Goal: Task Accomplishment & Management: Use online tool/utility

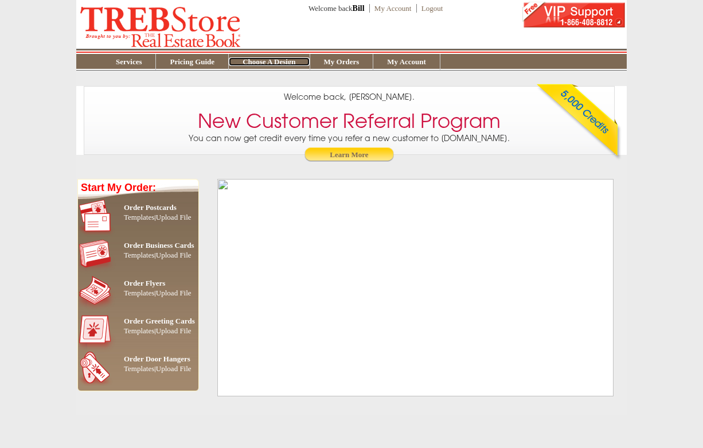
click at [269, 62] on link "Choose A Design" at bounding box center [269, 61] width 80 height 9
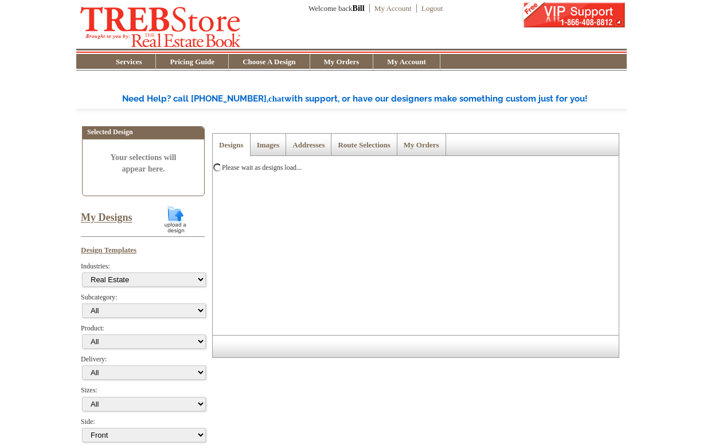
select select "785"
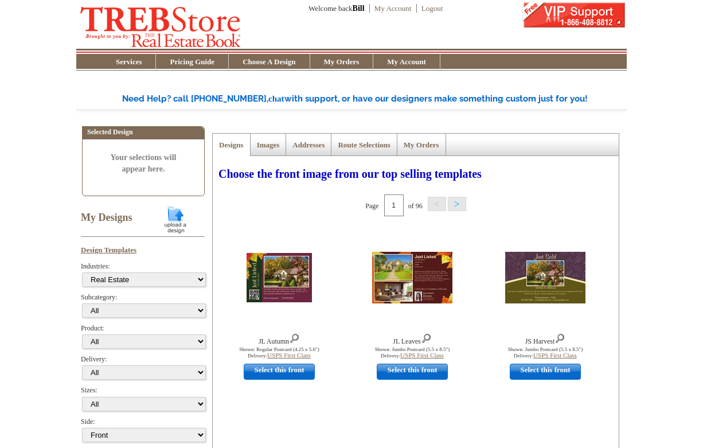
click at [111, 217] on link "My Designs" at bounding box center [107, 217] width 52 height 11
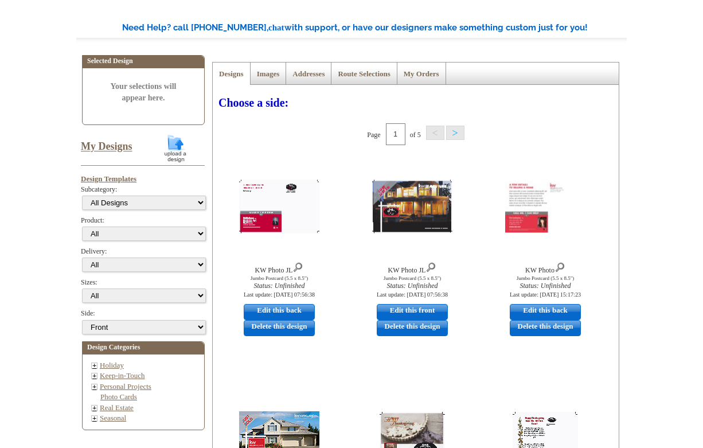
scroll to position [67, 0]
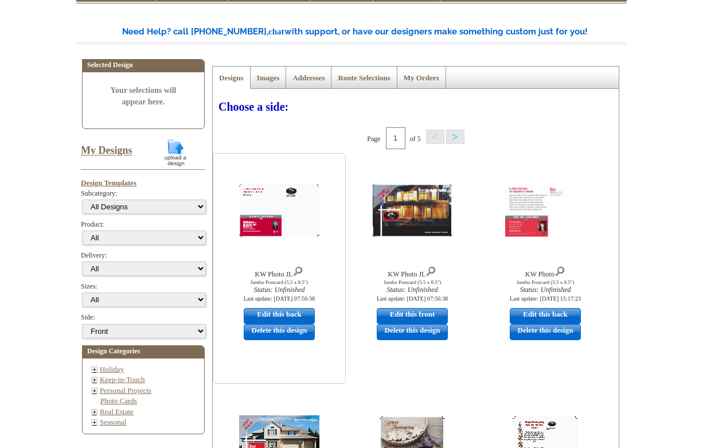
click at [297, 314] on link "Edit this back" at bounding box center [279, 316] width 71 height 16
select select "2"
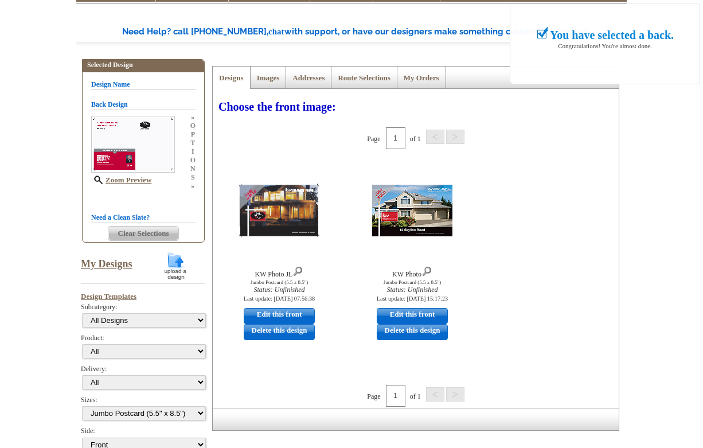
click at [297, 314] on link "Edit this front" at bounding box center [279, 316] width 71 height 16
select select "back"
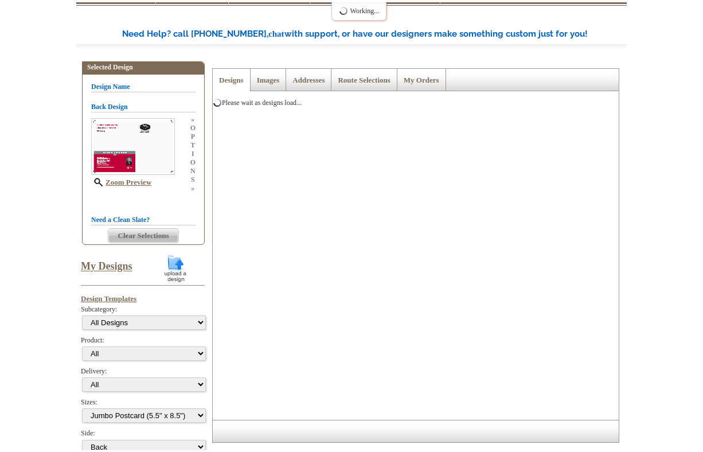
scroll to position [0, 0]
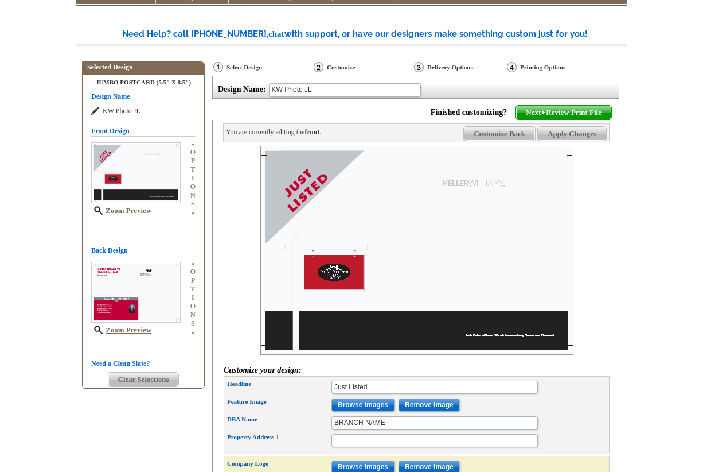
scroll to position [141, 0]
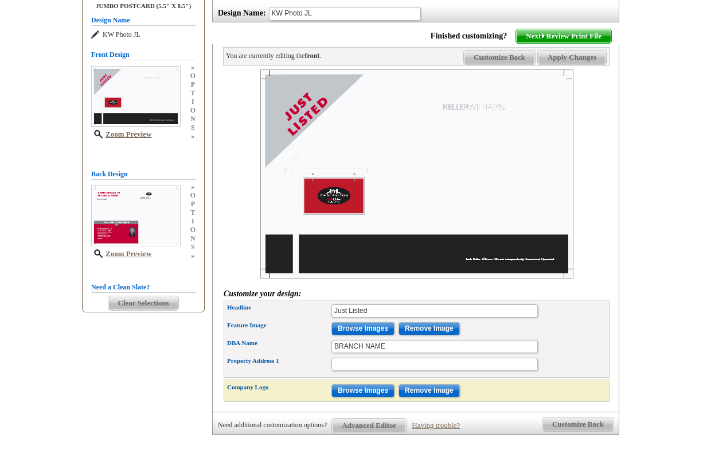
click at [504, 55] on span "Customize Back" at bounding box center [499, 57] width 71 height 14
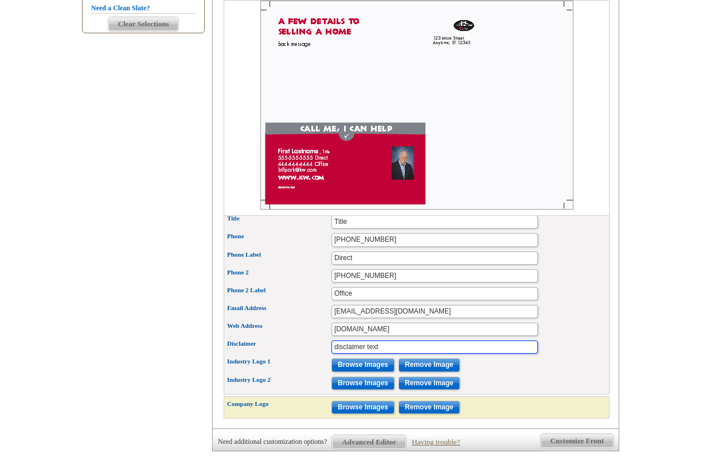
scroll to position [0, 0]
drag, startPoint x: 392, startPoint y: 306, endPoint x: 336, endPoint y: 318, distance: 57.5
click at [358, 340] on input "Disclaimer" at bounding box center [435, 346] width 207 height 13
paste input "Not intended to solicit properties already listed for sale."
type input "Not intended to solicit properties already listed for sale."
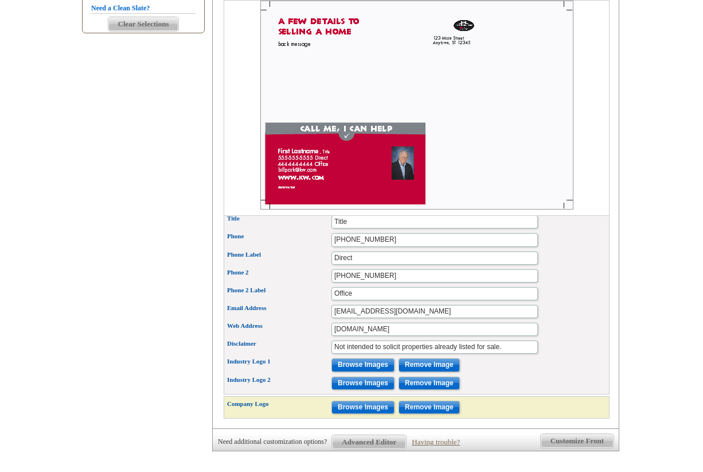
click at [502, 355] on div "Back Headline A few details to selling a home Back Message 1 back message Addre…" at bounding box center [417, 208] width 386 height 374
click at [363, 358] on input "Browse Images" at bounding box center [363, 364] width 63 height 13
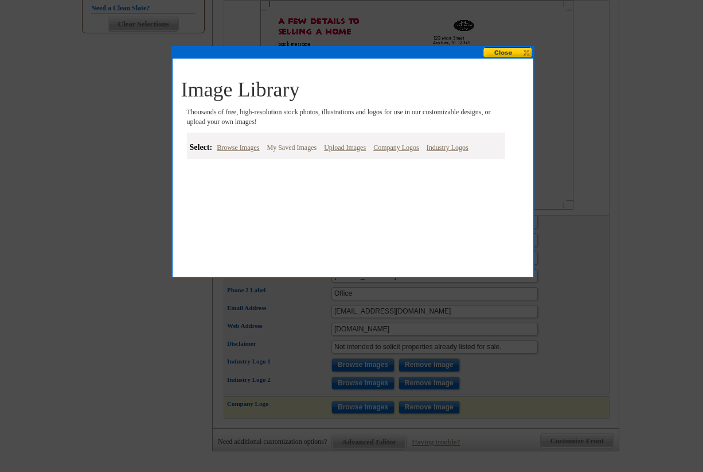
click at [299, 147] on link "My Saved Images" at bounding box center [292, 148] width 56 height 14
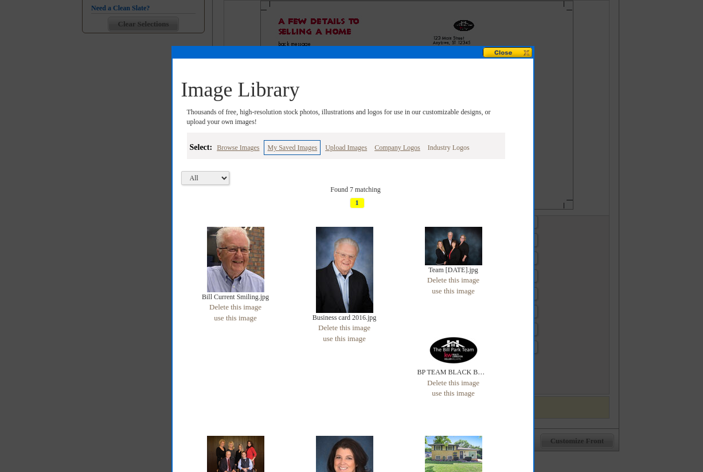
click at [448, 145] on link "Industry Logos" at bounding box center [449, 148] width 48 height 14
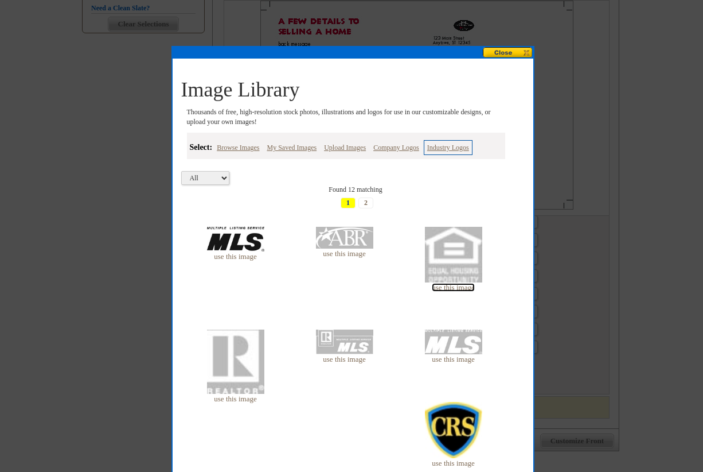
click at [468, 286] on link "use this image" at bounding box center [453, 287] width 42 height 9
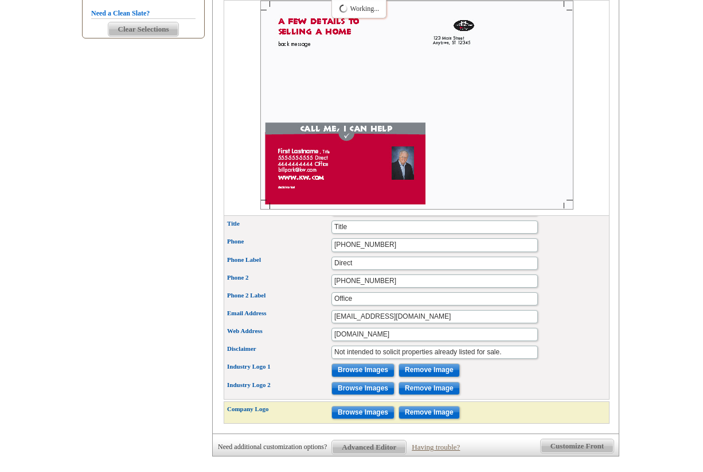
scroll to position [420, 0]
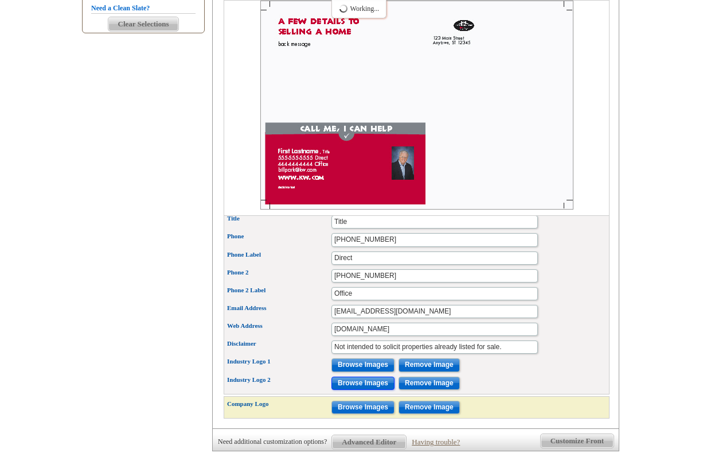
click at [372, 376] on input "Browse Images" at bounding box center [363, 382] width 63 height 13
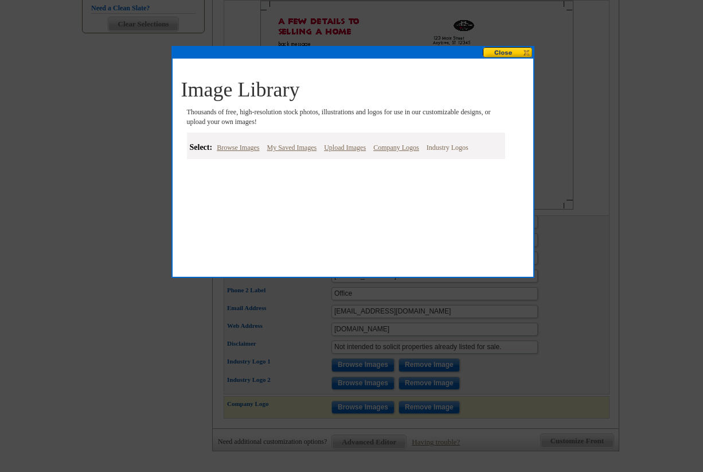
click at [441, 149] on link "Industry Logos" at bounding box center [448, 148] width 48 height 14
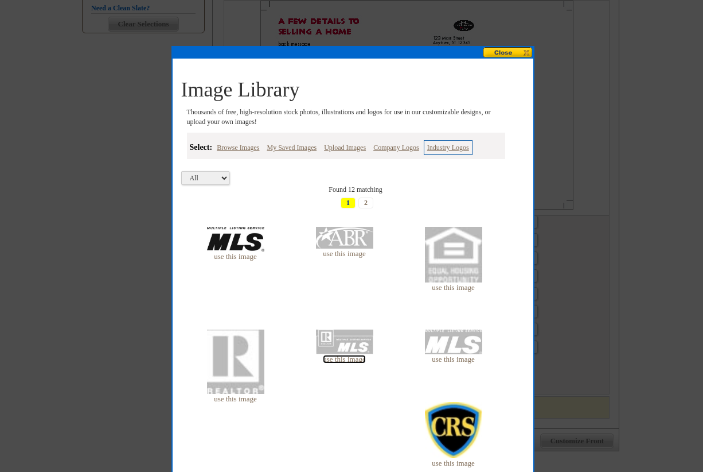
click at [356, 362] on link "use this image" at bounding box center [344, 359] width 42 height 9
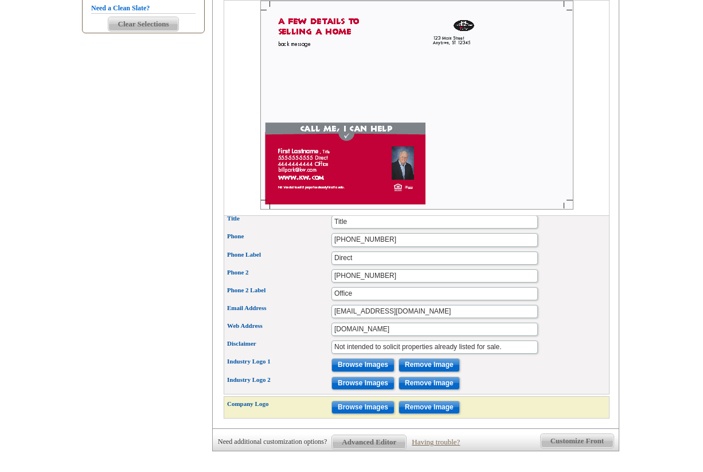
click at [368, 435] on span "Advanced Editor" at bounding box center [369, 442] width 74 height 14
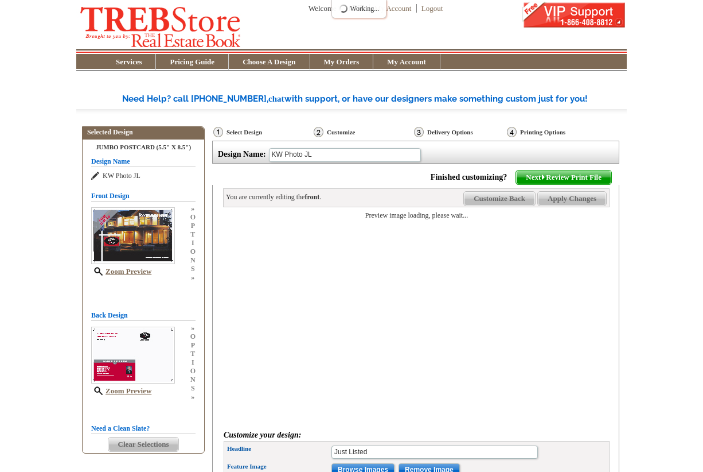
click at [140, 446] on span "Clear Selections" at bounding box center [143, 444] width 71 height 14
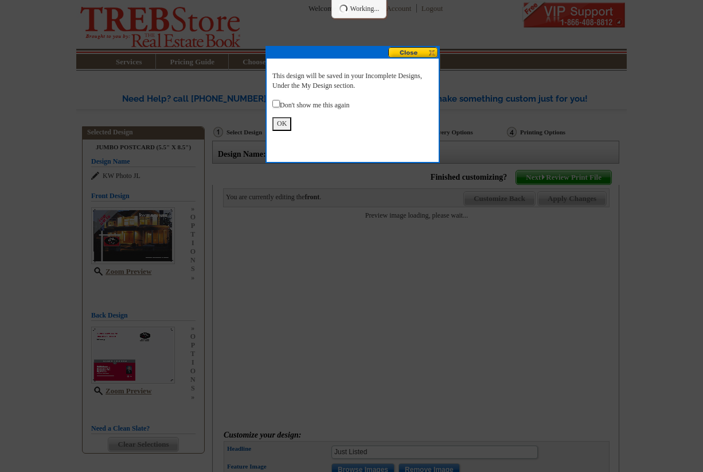
click at [277, 127] on button "OK" at bounding box center [282, 123] width 19 height 13
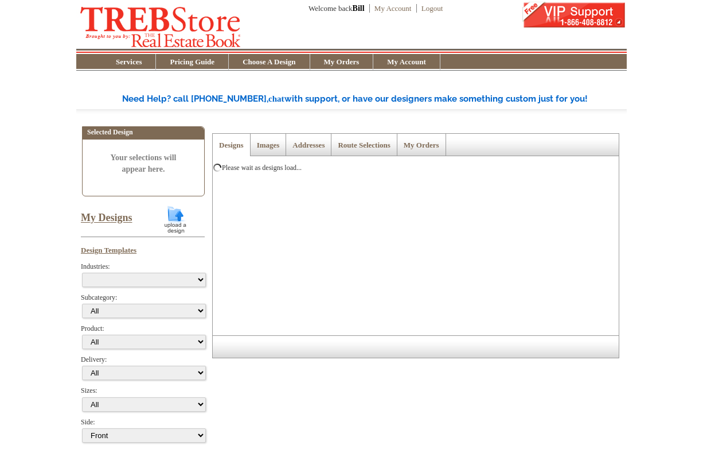
select select "785"
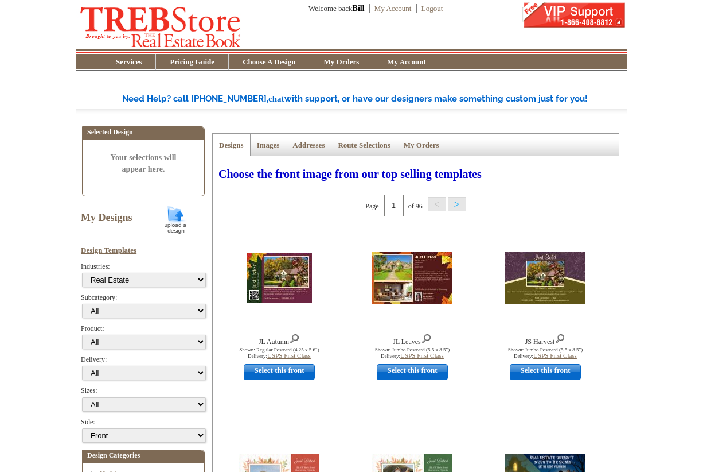
click at [91, 216] on link "My Designs" at bounding box center [107, 217] width 52 height 11
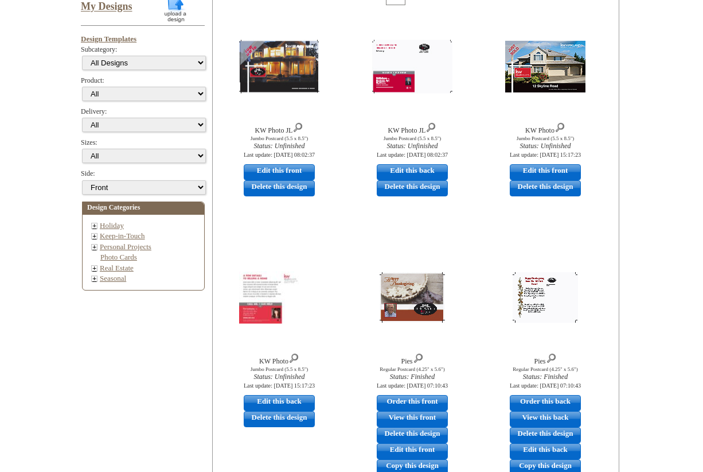
scroll to position [212, 0]
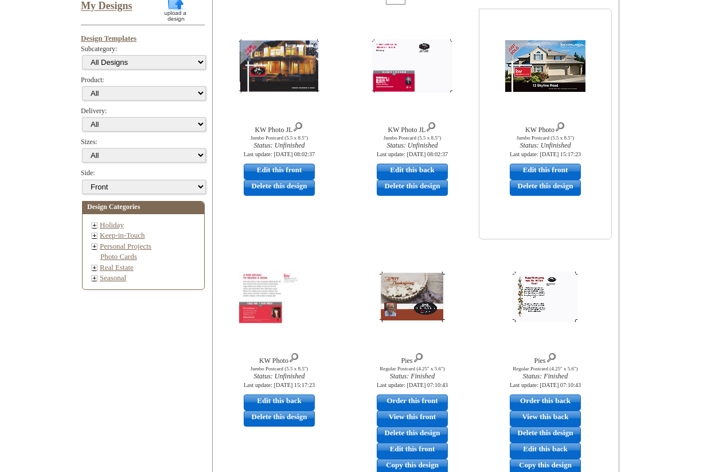
click at [566, 187] on link "Delete this design" at bounding box center [545, 188] width 71 height 16
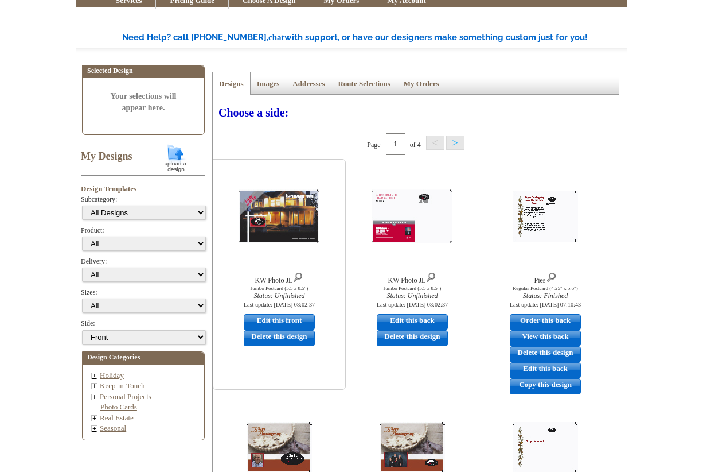
click at [275, 318] on link "Edit this front" at bounding box center [279, 322] width 71 height 16
select select "2"
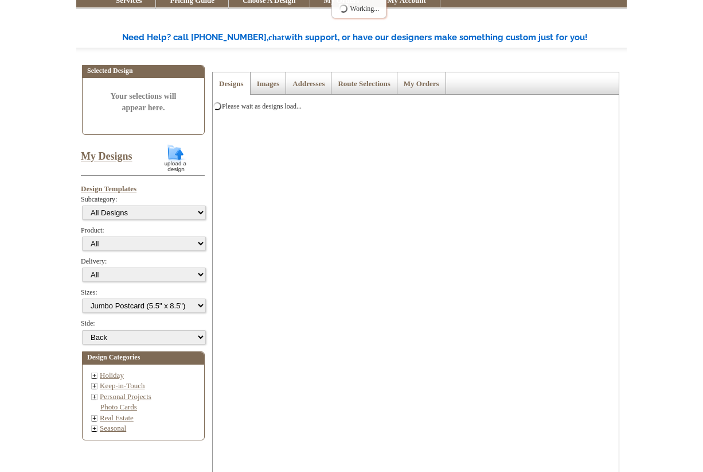
scroll to position [0, 0]
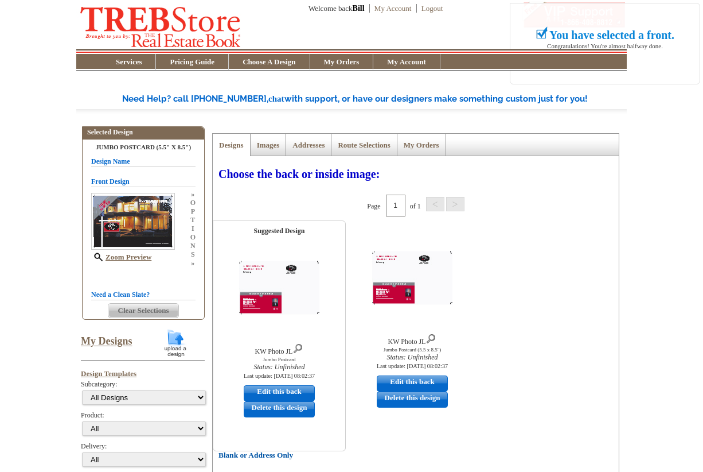
click at [290, 388] on link "Edit this back" at bounding box center [279, 393] width 71 height 16
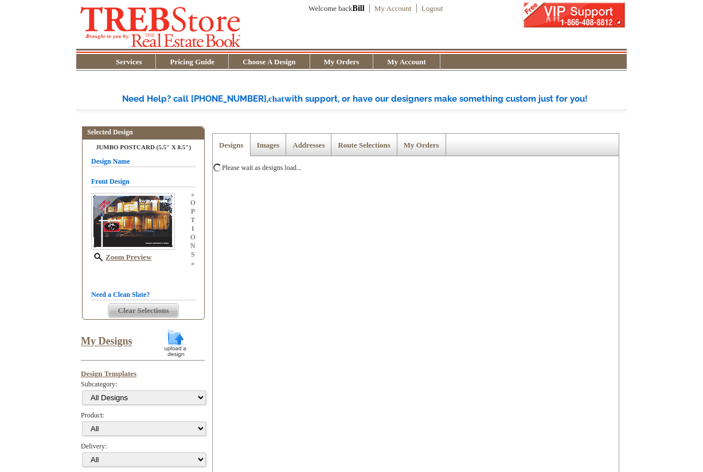
select select "front"
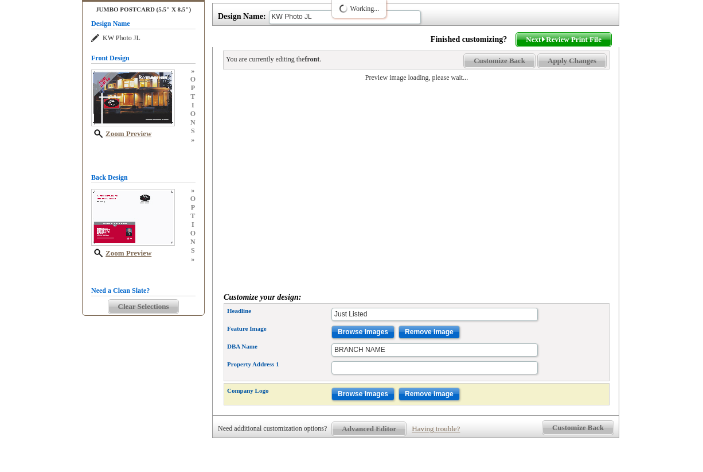
scroll to position [141, 0]
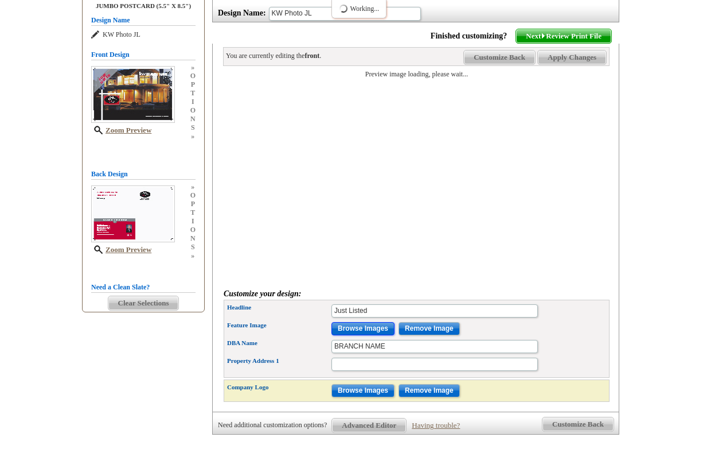
click at [352, 324] on input "Browse Images" at bounding box center [363, 328] width 63 height 13
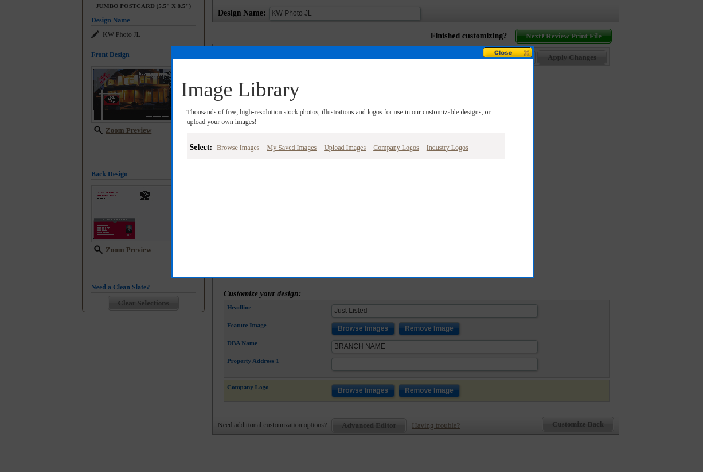
click at [249, 151] on link "Browse Images" at bounding box center [238, 148] width 48 height 14
click at [278, 177] on div "Image Library Thousands of free, high-resolution stock photos, illustrations an…" at bounding box center [353, 119] width 361 height 121
click at [244, 144] on link "Browse Images" at bounding box center [238, 148] width 48 height 14
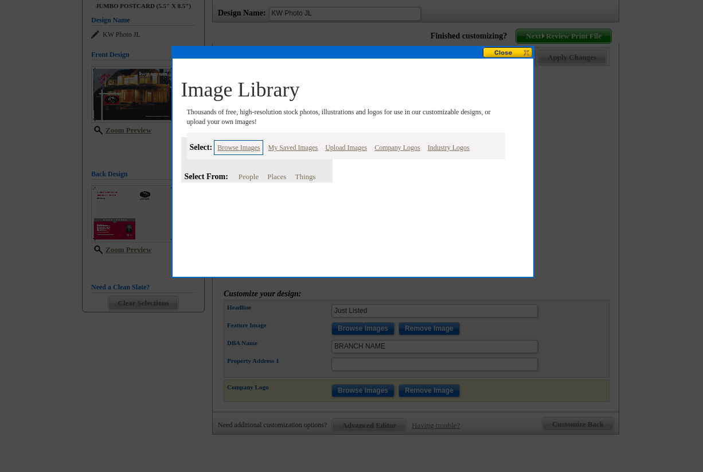
click at [279, 176] on link "Places" at bounding box center [276, 176] width 19 height 9
click at [305, 195] on link "Homes and Living Spaces" at bounding box center [314, 193] width 78 height 9
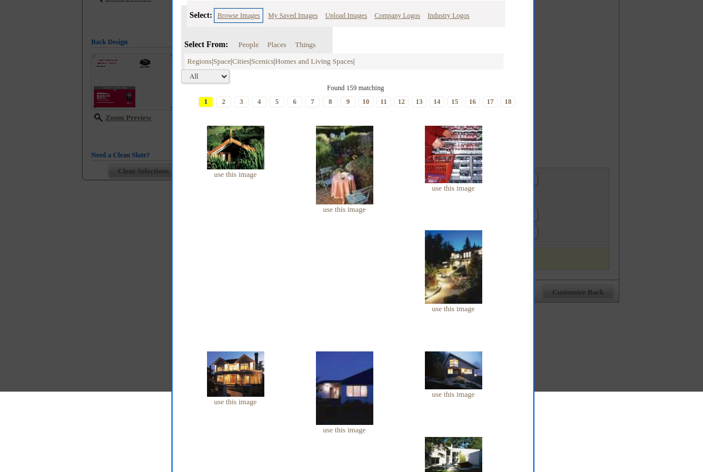
scroll to position [282, 0]
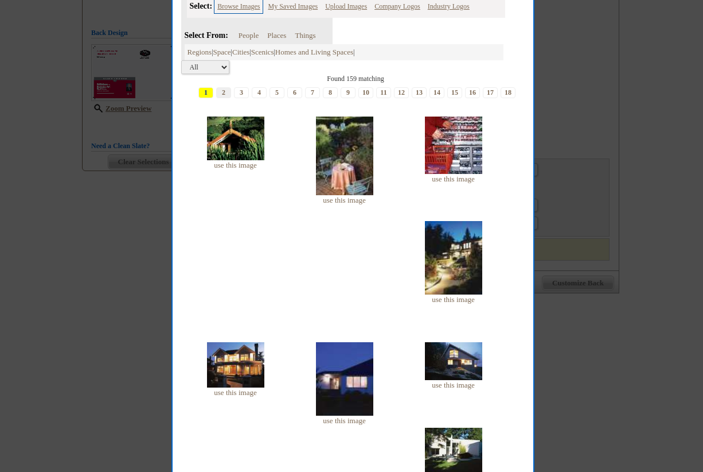
click at [226, 94] on link "2" at bounding box center [223, 92] width 15 height 11
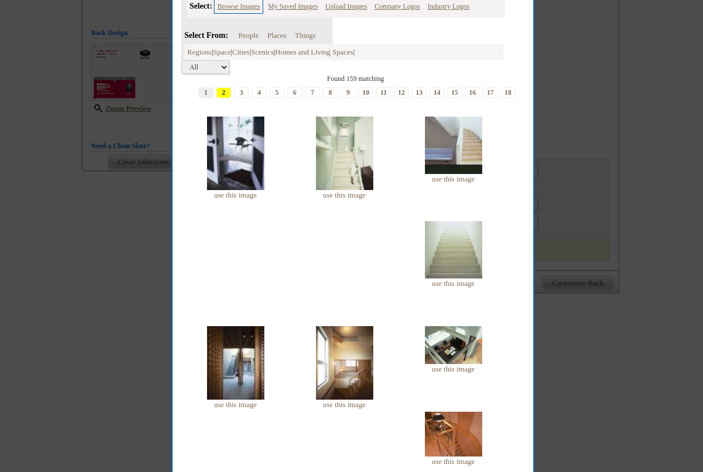
click at [208, 94] on link "1" at bounding box center [206, 92] width 15 height 11
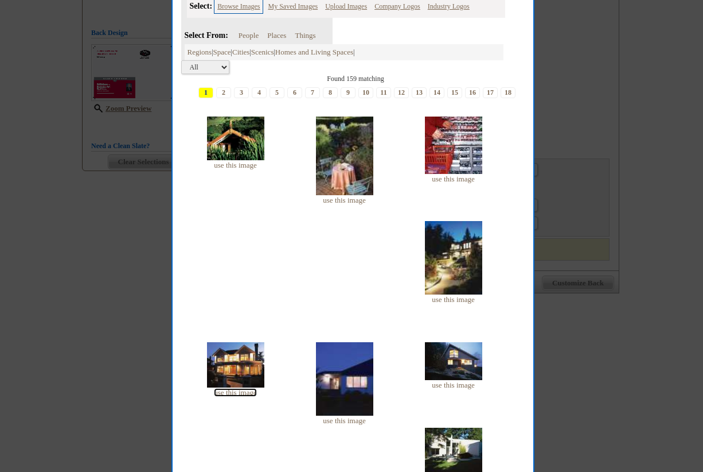
click at [251, 392] on link "use this image" at bounding box center [235, 392] width 42 height 9
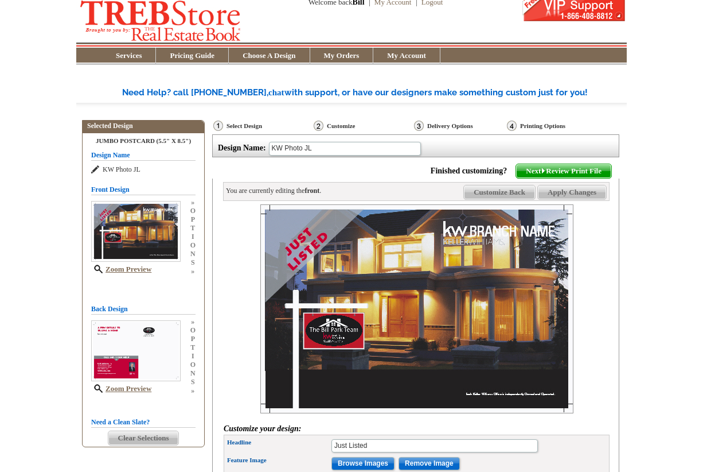
scroll to position [0, 0]
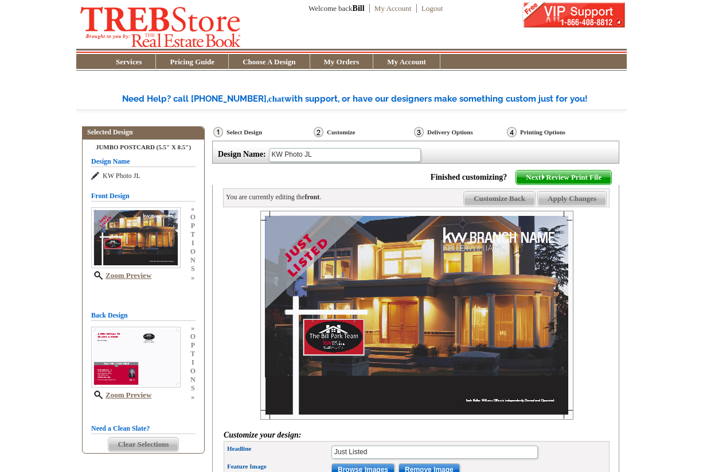
click at [146, 444] on span "Clear Selections" at bounding box center [143, 444] width 71 height 14
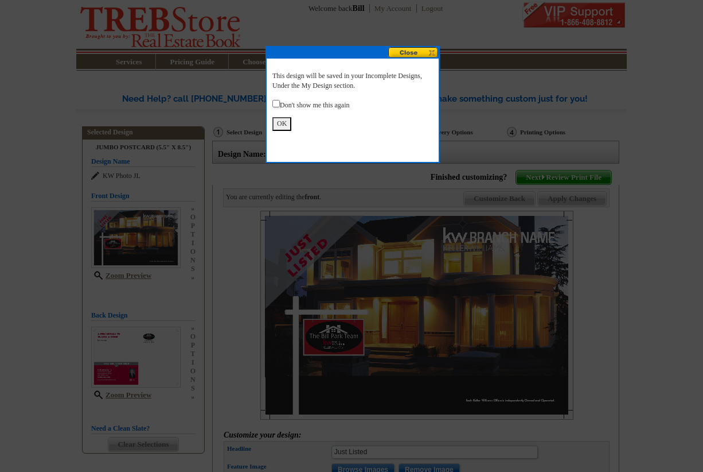
click at [277, 120] on button "OK" at bounding box center [282, 123] width 19 height 13
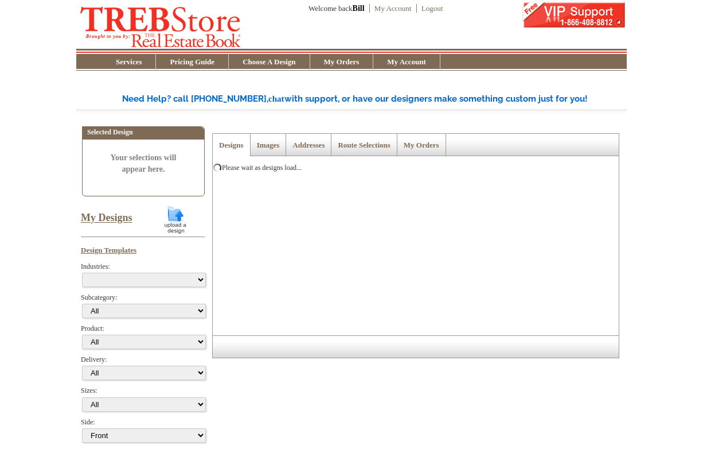
select select "785"
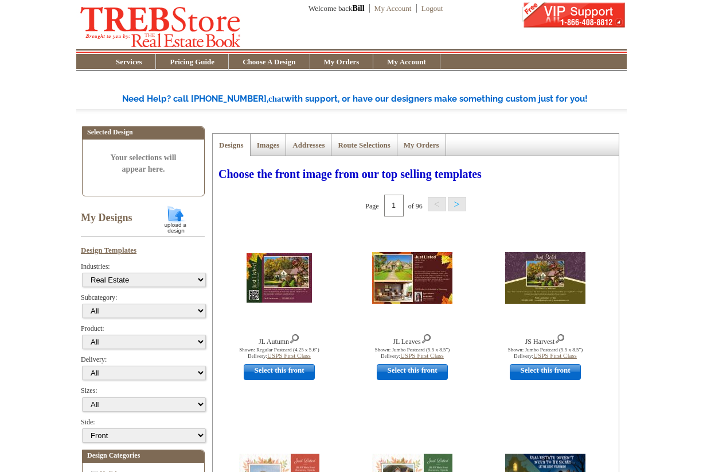
click at [100, 219] on link "My Designs" at bounding box center [107, 217] width 52 height 11
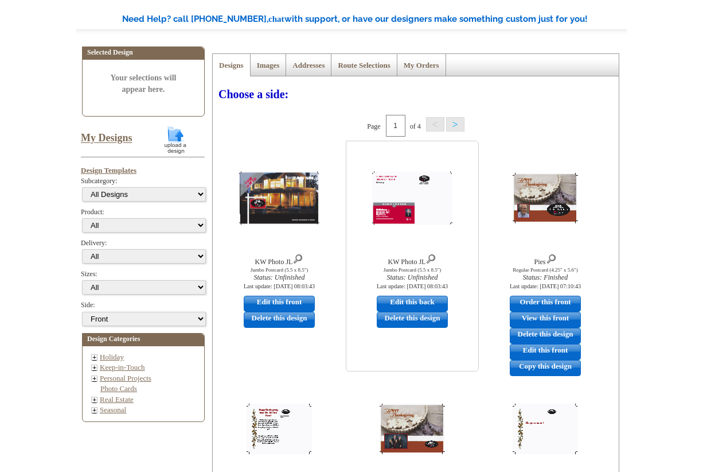
scroll to position [71, 0]
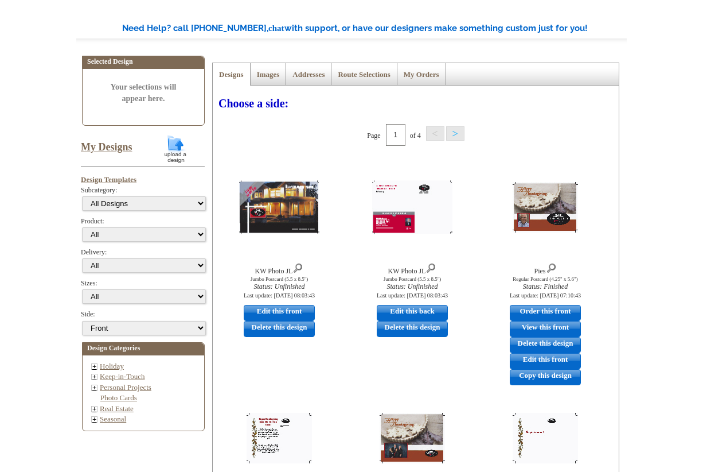
click at [455, 134] on button ">" at bounding box center [455, 133] width 18 height 14
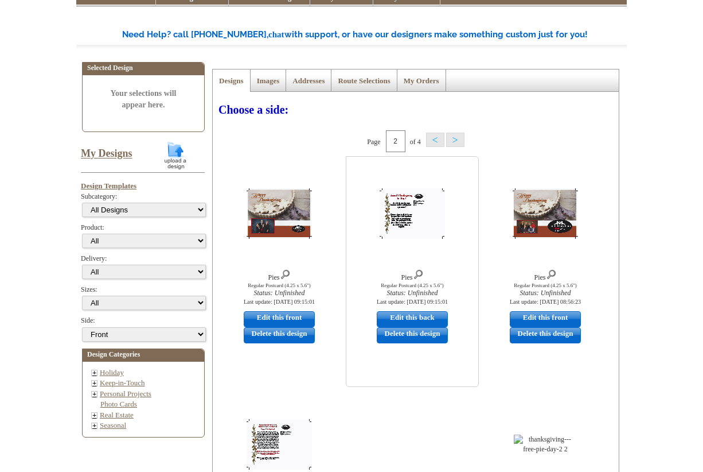
scroll to position [61, 0]
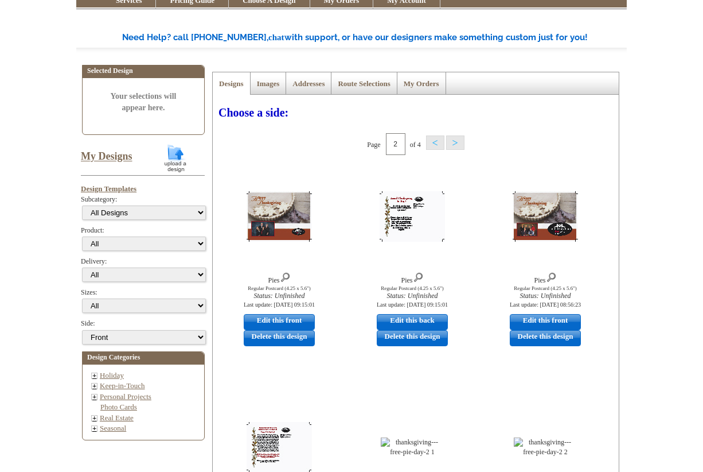
click at [436, 147] on button "<" at bounding box center [435, 142] width 18 height 14
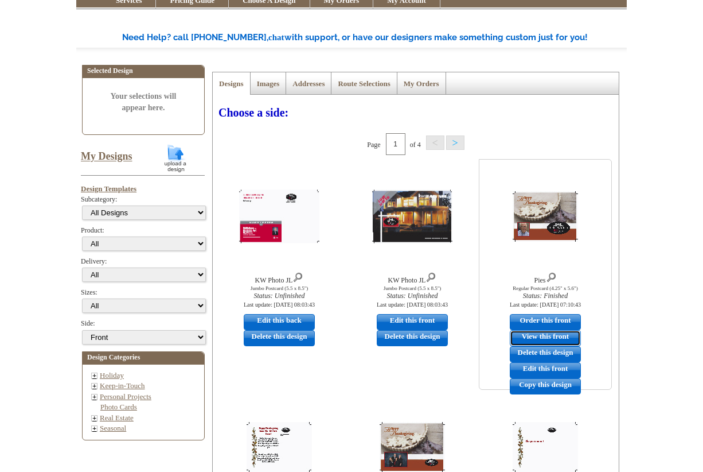
click at [561, 335] on link "View this front" at bounding box center [545, 338] width 71 height 16
click at [281, 317] on link "Edit this back" at bounding box center [279, 322] width 71 height 16
select select "2"
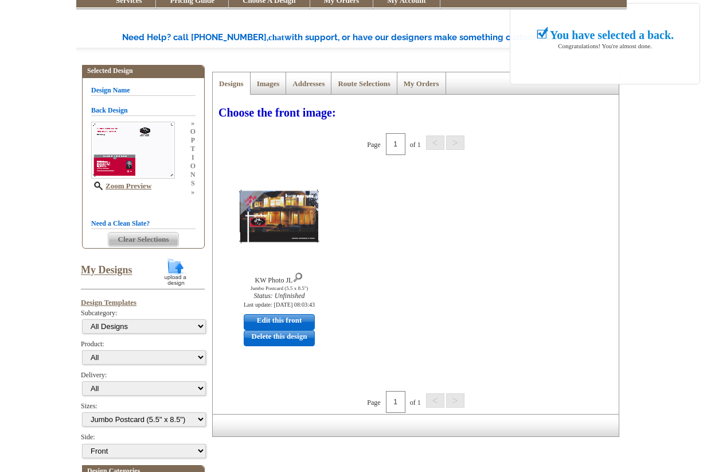
click at [281, 317] on link "Edit this front" at bounding box center [279, 322] width 71 height 16
select select "back"
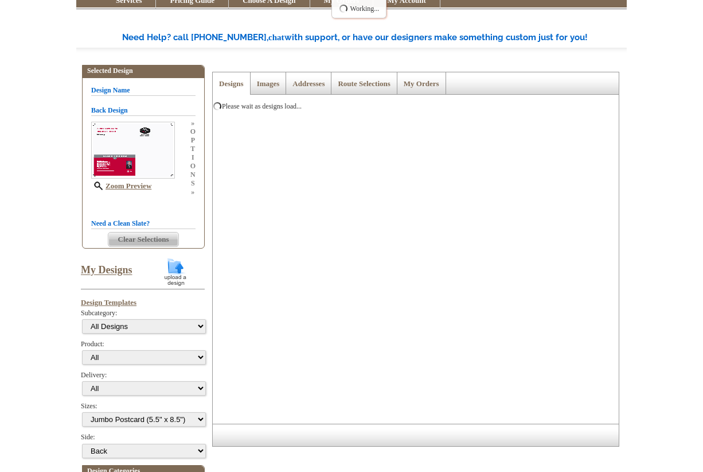
scroll to position [0, 0]
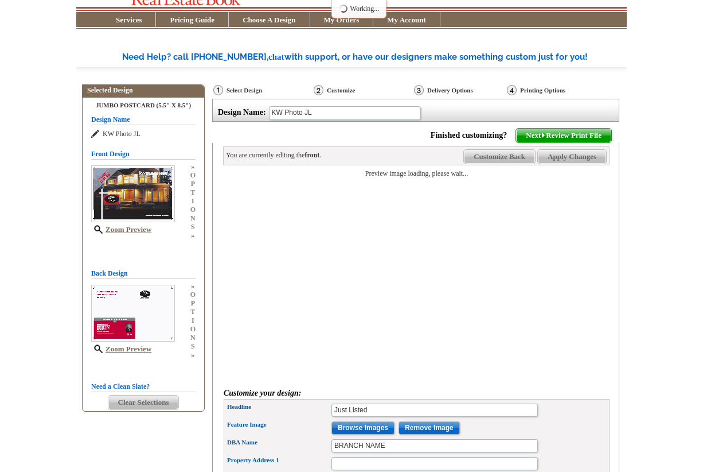
scroll to position [71, 0]
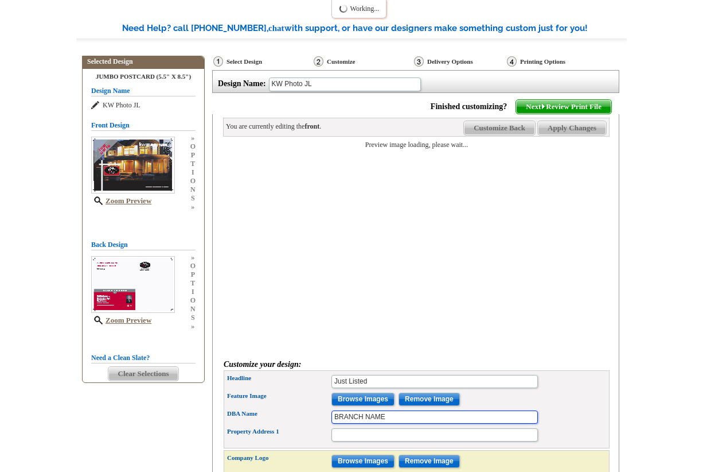
click at [392, 413] on input "BRANCH NAME" at bounding box center [435, 416] width 207 height 13
type input "B"
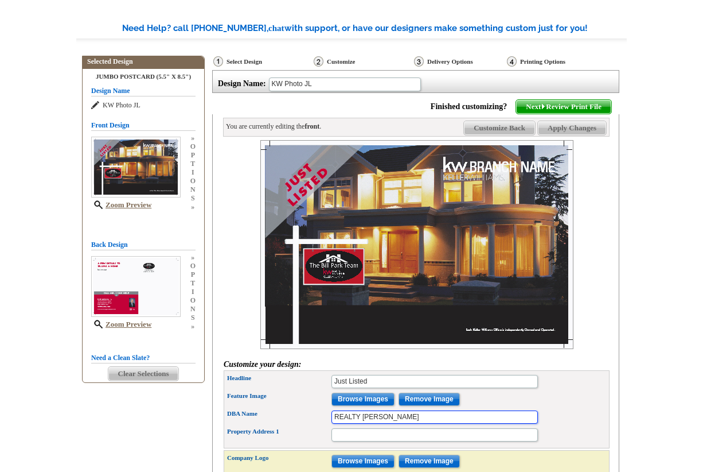
type input "REALTY [PERSON_NAME]"
click at [402, 317] on img at bounding box center [417, 244] width 313 height 209
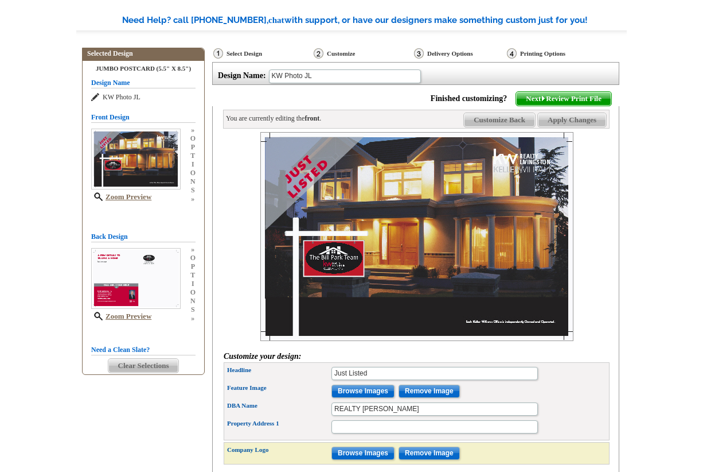
scroll to position [85, 0]
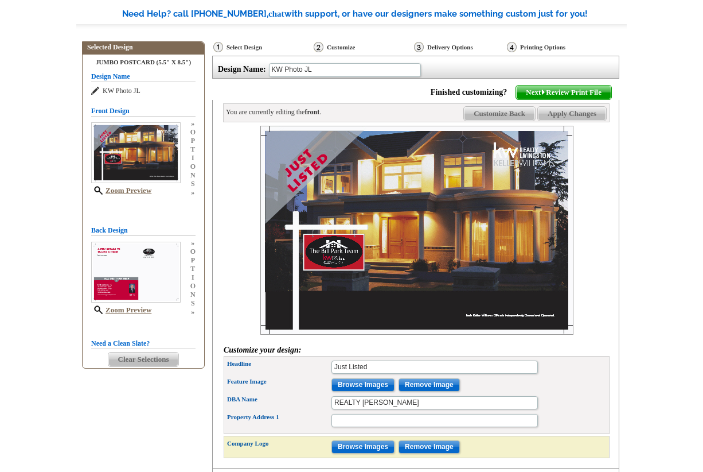
click at [143, 360] on span "Clear Selections" at bounding box center [143, 359] width 71 height 14
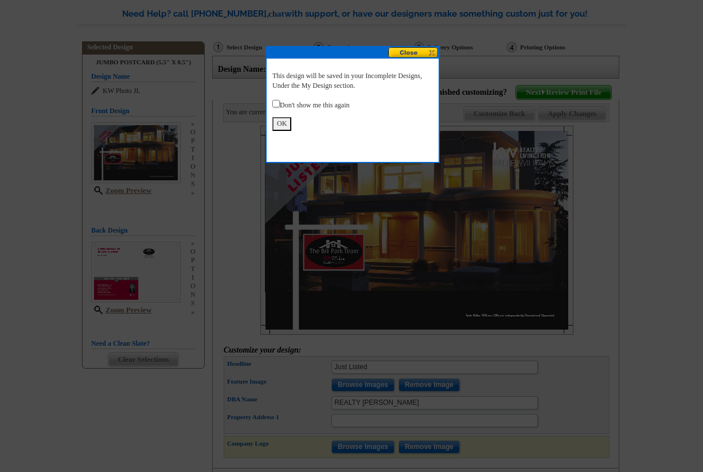
click at [279, 125] on button "OK" at bounding box center [282, 123] width 19 height 13
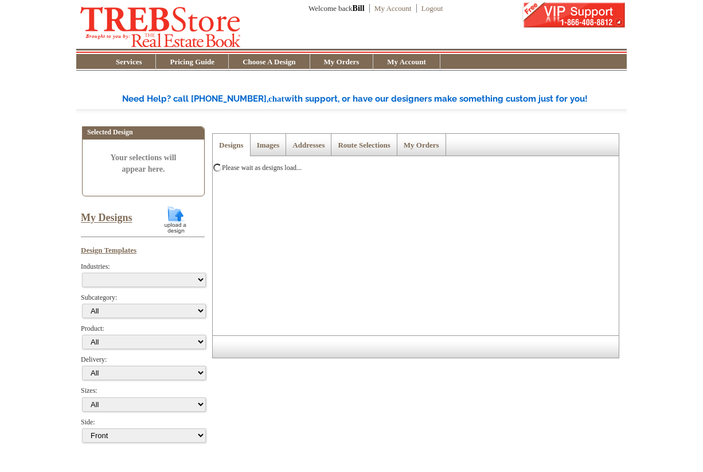
select select "785"
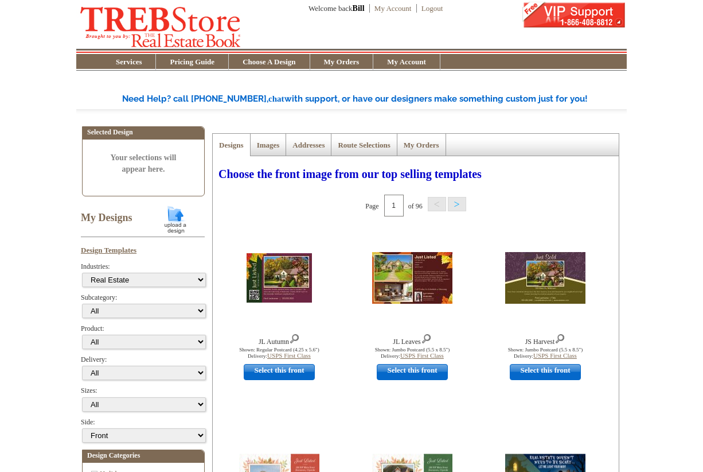
click at [104, 216] on link "My Designs" at bounding box center [107, 217] width 52 height 11
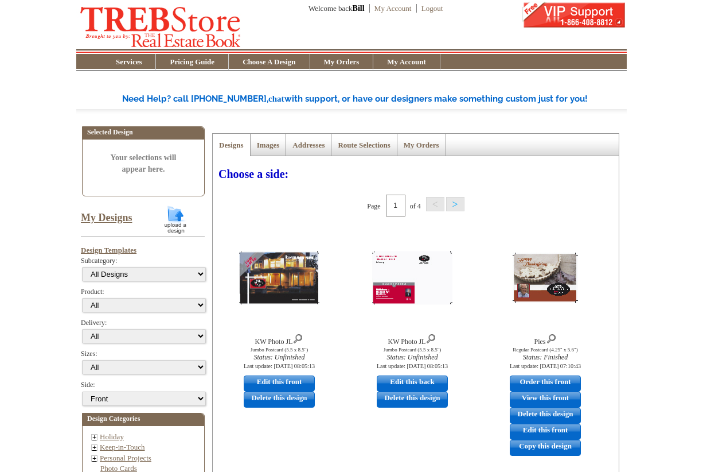
click at [457, 207] on button ">" at bounding box center [455, 204] width 18 height 14
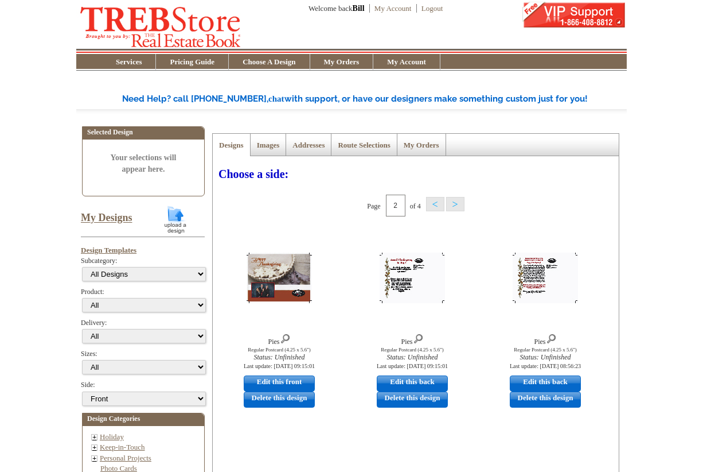
click at [457, 206] on button ">" at bounding box center [455, 204] width 18 height 14
